Goal: Transaction & Acquisition: Book appointment/travel/reservation

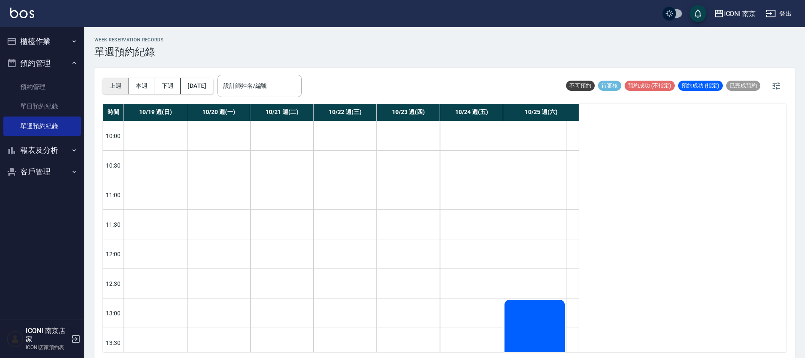
click at [113, 88] on button "上週" at bounding box center [116, 86] width 26 height 16
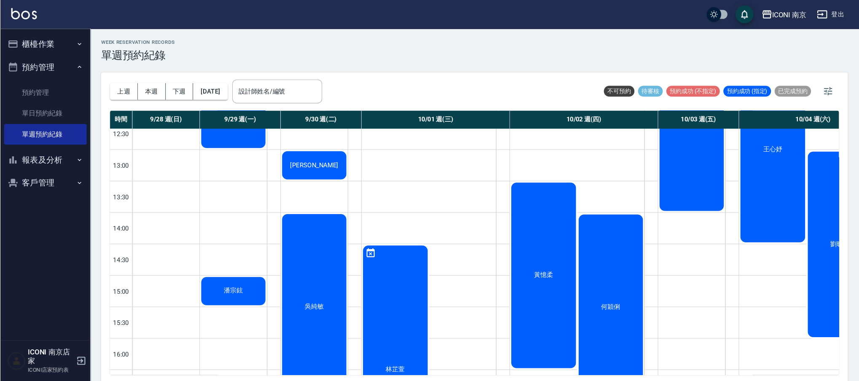
scroll to position [158, 0]
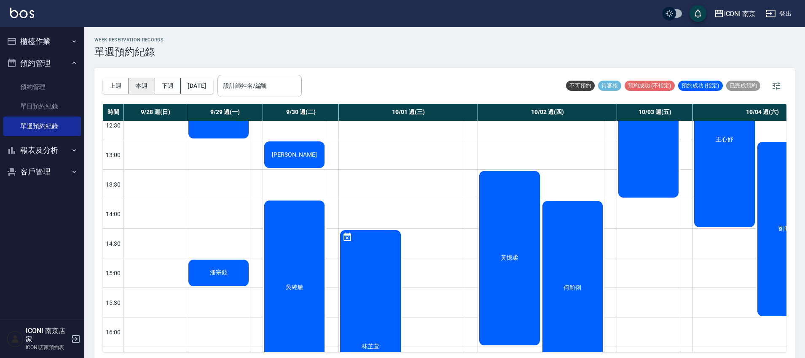
click at [148, 89] on button "本週" at bounding box center [142, 86] width 26 height 16
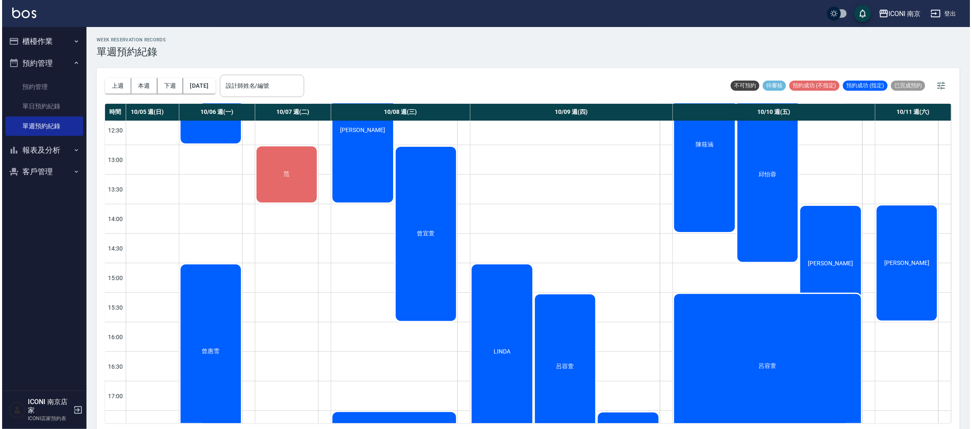
scroll to position [127, 13]
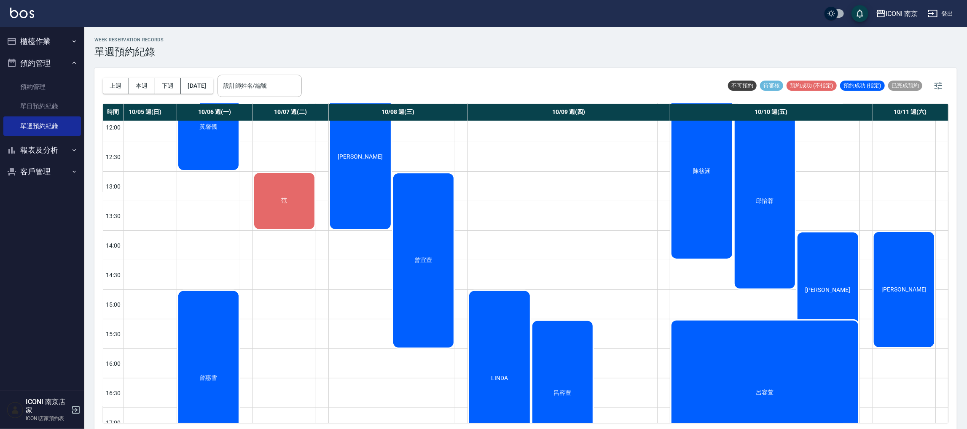
click at [25, 176] on button "客戶管理" at bounding box center [42, 172] width 78 height 22
click at [32, 193] on link "客戶列表" at bounding box center [42, 195] width 78 height 19
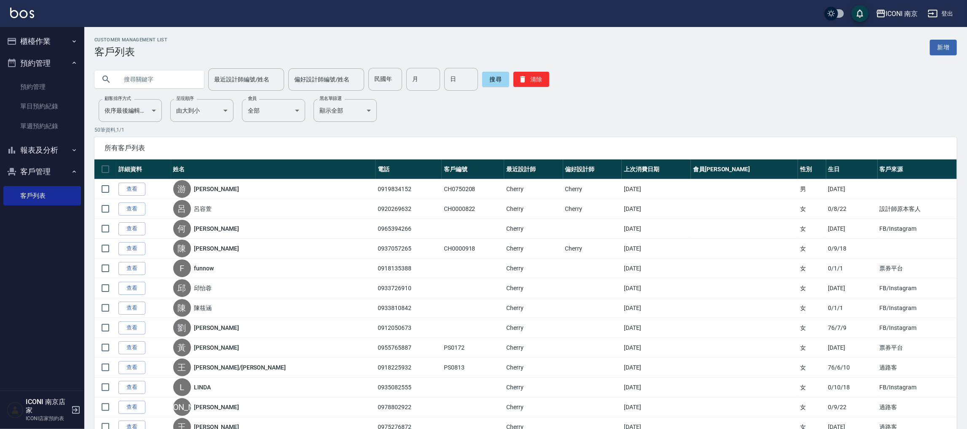
click at [174, 78] on input "text" at bounding box center [157, 79] width 79 height 23
click at [132, 234] on link "查看" at bounding box center [132, 228] width 27 height 13
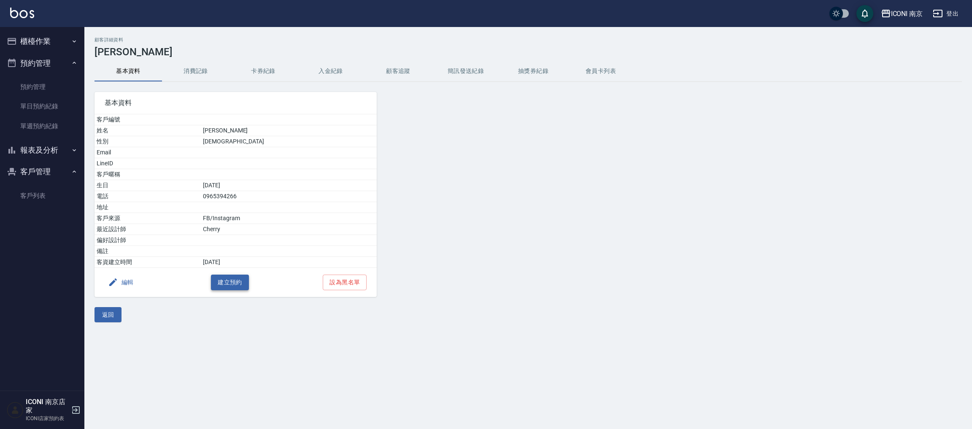
click at [234, 286] on button "建立預約" at bounding box center [230, 283] width 38 height 16
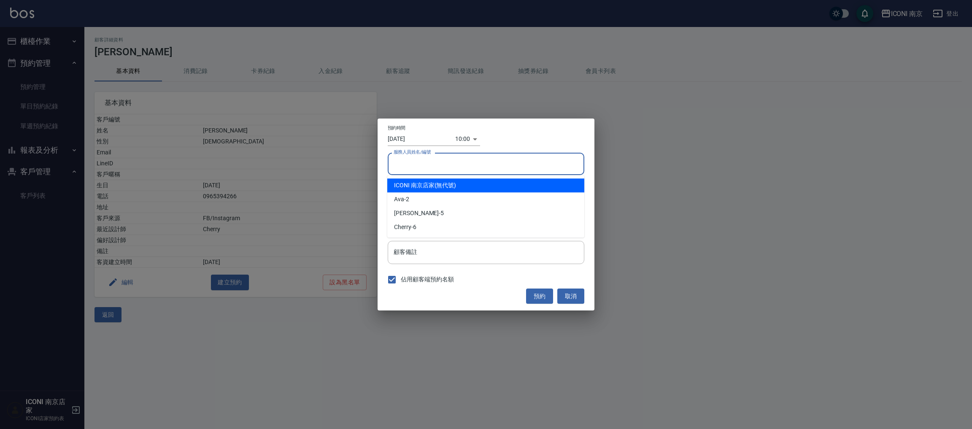
click at [420, 156] on div "服務人員姓名/編號 服務人員姓名/編號" at bounding box center [486, 164] width 197 height 22
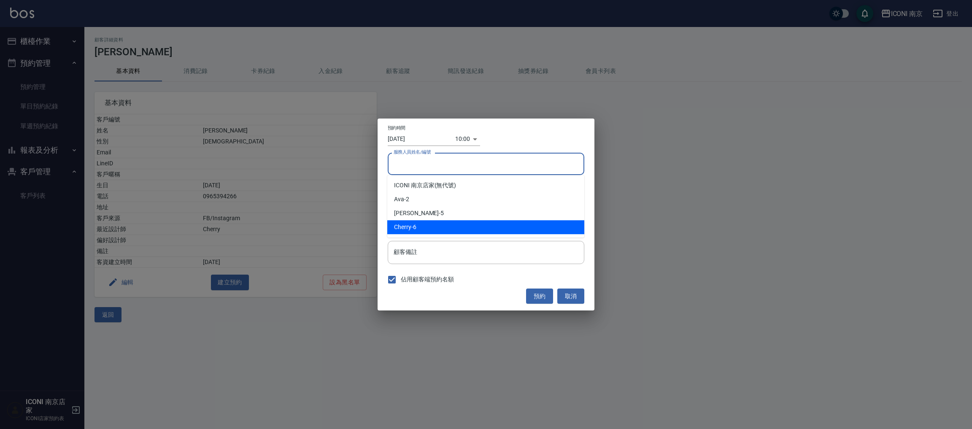
click at [407, 223] on span "Cherry" at bounding box center [402, 227] width 17 height 9
type input "Cherry-6"
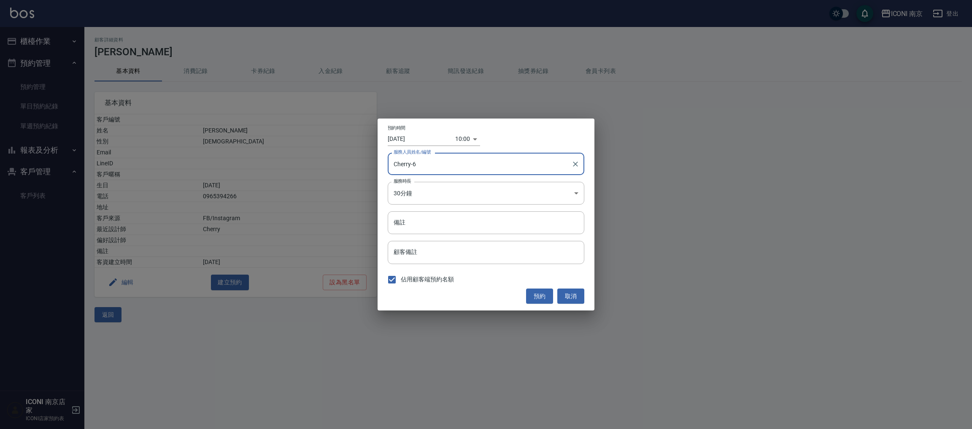
click at [414, 137] on input "[DATE]" at bounding box center [421, 139] width 67 height 14
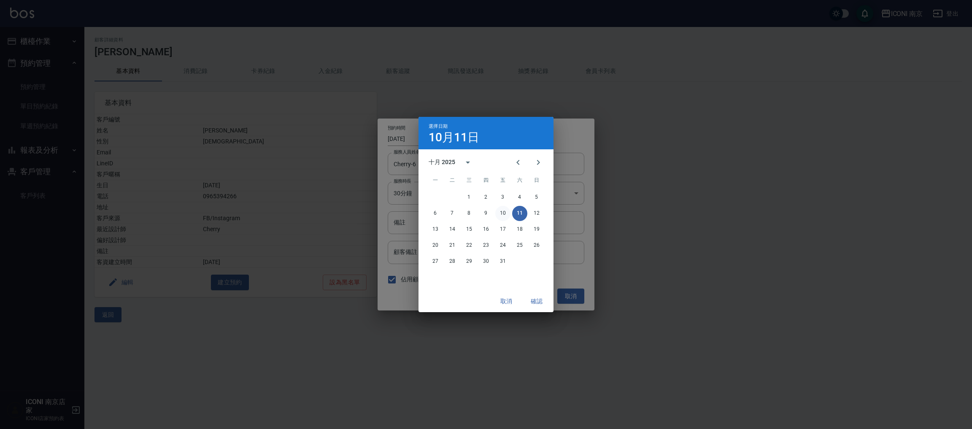
click at [505, 210] on button "10" at bounding box center [502, 213] width 15 height 15
type input "[DATE]"
type input "1760061600000"
click at [536, 304] on button "確認" at bounding box center [536, 302] width 27 height 16
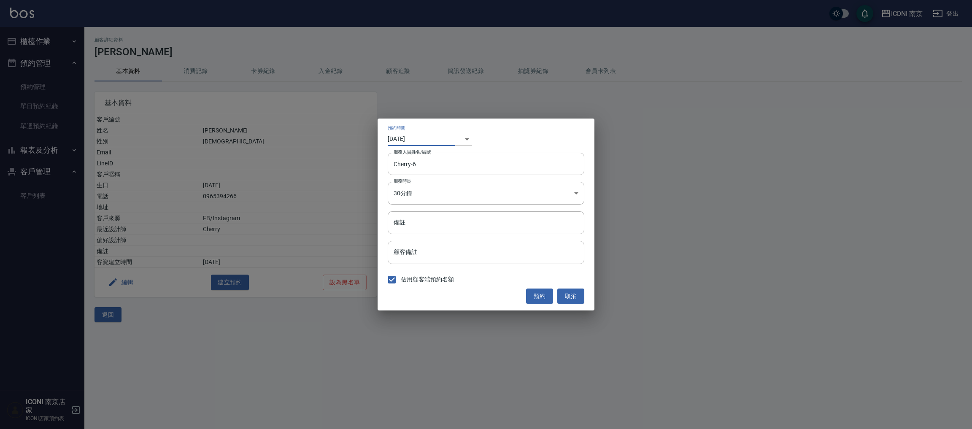
drag, startPoint x: 469, startPoint y: 138, endPoint x: 459, endPoint y: 143, distance: 11.1
click at [470, 137] on div "​ 1760061600000" at bounding box center [463, 139] width 17 height 14
click at [459, 143] on body "ICONI 南京 登出 櫃檯作業 打帳單 帳單列表 現金收支登錄 每日結帳 現場電腦打卡 預約管理 預約管理 單日預約紀錄 單週預約紀錄 報表及分析 報表目錄…" at bounding box center [486, 214] width 972 height 429
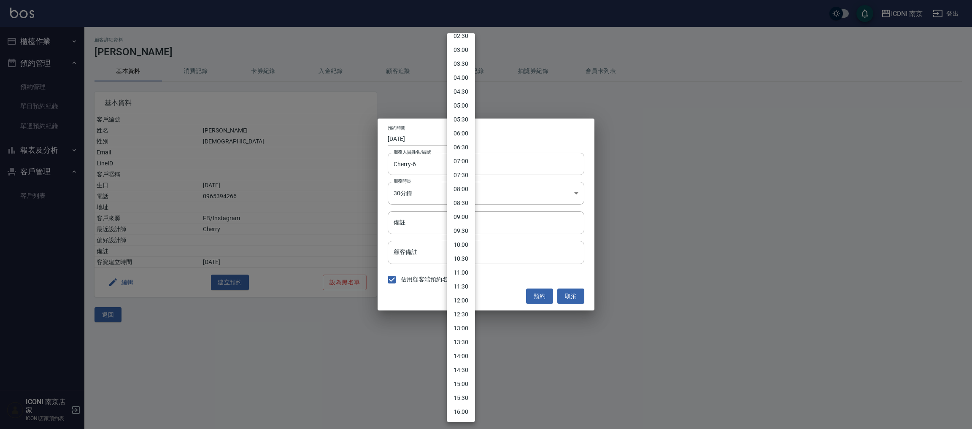
scroll to position [189, 0]
click at [465, 340] on li "17:30" at bounding box center [461, 341] width 28 height 14
type input "[DATE]"
type input "1760175000000"
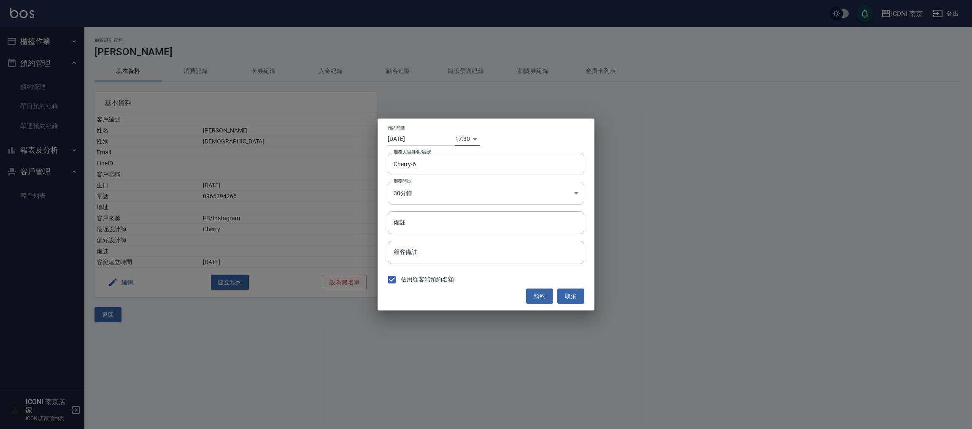
click at [420, 201] on body "ICONI 南京 登出 櫃檯作業 打帳單 帳單列表 現金收支登錄 每日結帳 現場電腦打卡 預約管理 預約管理 單日預約紀錄 單週預約紀錄 報表及分析 報表目錄…" at bounding box center [486, 214] width 972 height 429
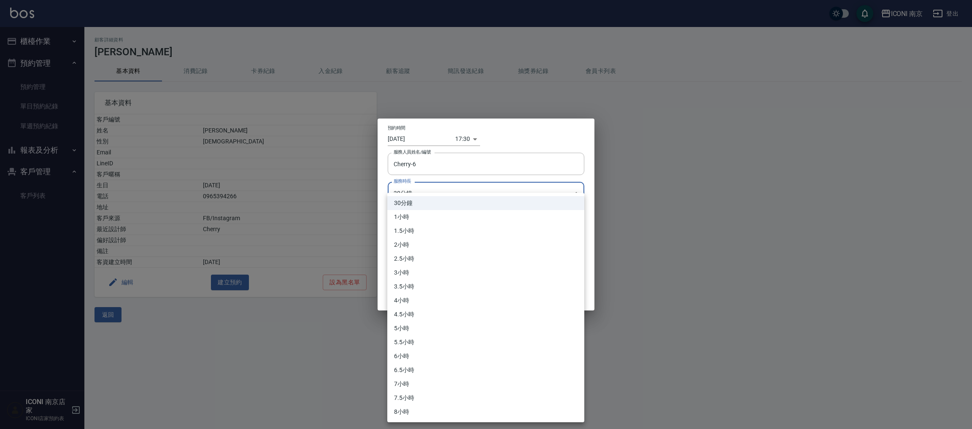
click at [402, 242] on li "2小時" at bounding box center [485, 245] width 197 height 14
type input "4"
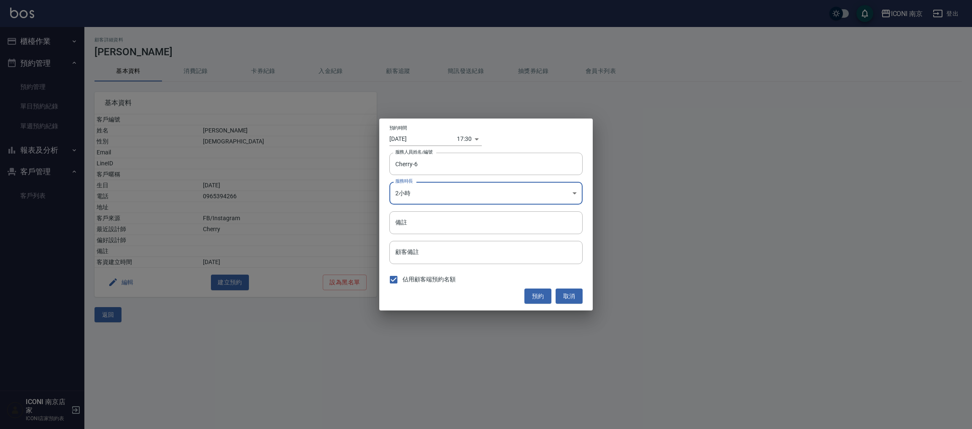
click at [404, 228] on input "備註" at bounding box center [485, 222] width 193 height 23
type input "染"
type input "補染"
click at [420, 134] on input "[DATE]" at bounding box center [422, 139] width 67 height 14
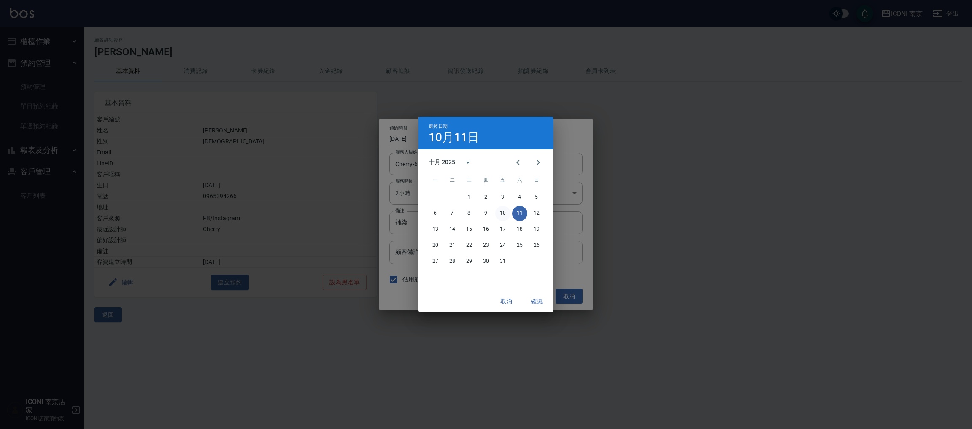
click at [500, 215] on button "10" at bounding box center [502, 213] width 15 height 15
type input "[DATE]"
type input "1760088600000"
click at [535, 297] on button "確認" at bounding box center [536, 302] width 27 height 16
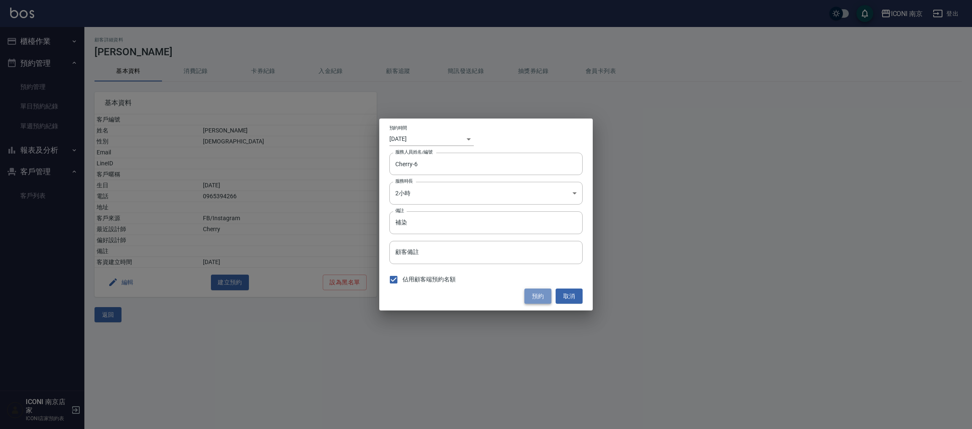
click at [539, 296] on button "預約" at bounding box center [537, 296] width 27 height 16
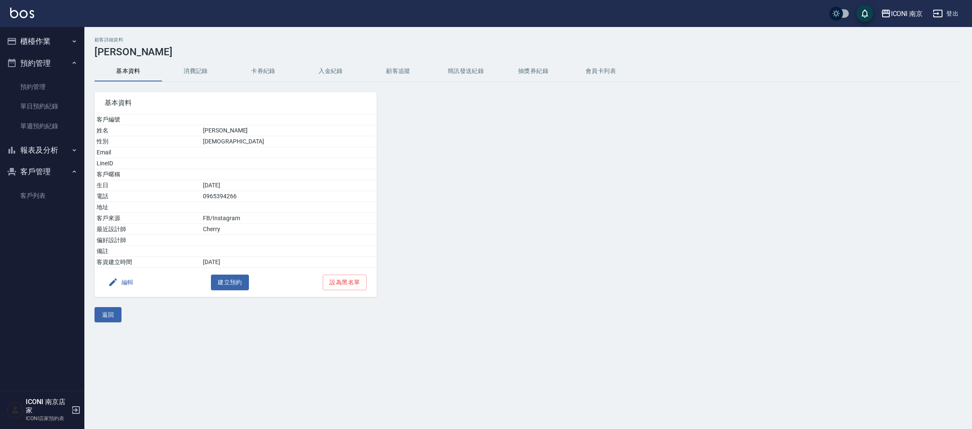
click at [732, 158] on div "基本資料 客戶編號 姓名 [PERSON_NAME] 性別 [DEMOGRAPHIC_DATA] Email LineID 客戶暱稱 生日 [DEMOGRAP…" at bounding box center [522, 189] width 877 height 215
